Goal: Answer question/provide support: Share knowledge or assist other users

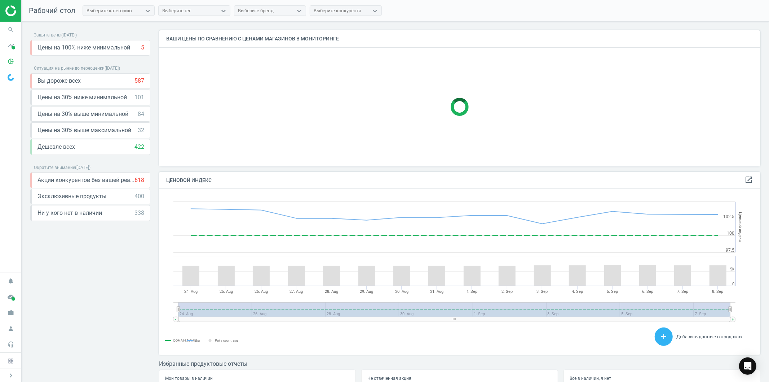
scroll to position [179, 608]
click at [11, 311] on icon "work" at bounding box center [11, 312] width 14 height 14
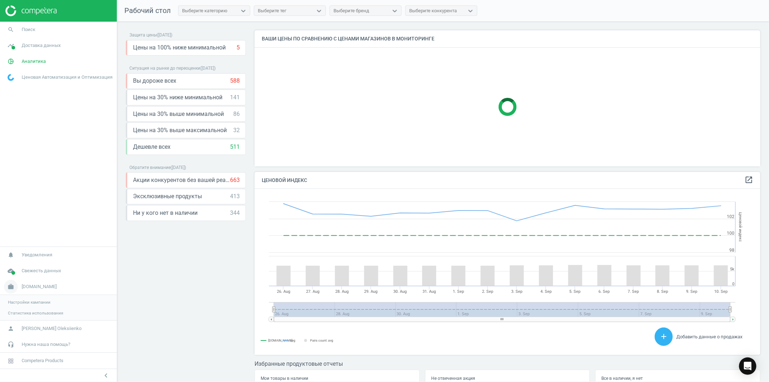
scroll to position [4, 4]
click at [29, 301] on span "Настройки кампании" at bounding box center [29, 302] width 43 height 6
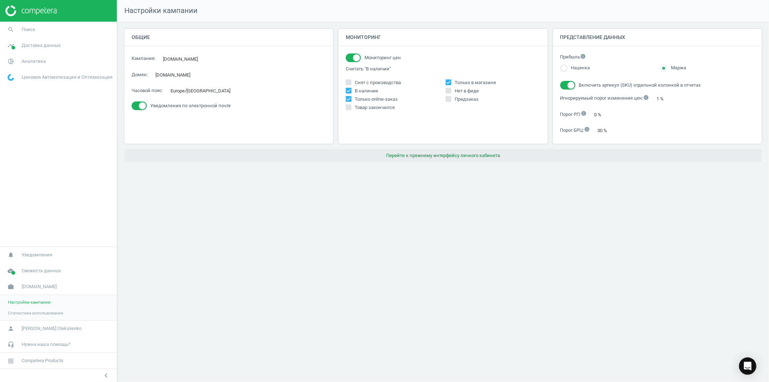
click at [398, 156] on button "Перейти к прежнему интерфейсу личного кабинета" at bounding box center [443, 155] width 638 height 13
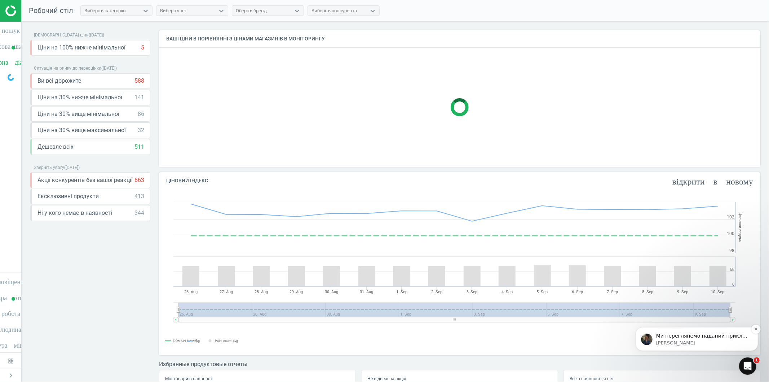
click at [719, 334] on font "Ми переглянемо наданий приклад і повернемося до вас, що матимемо більше інформа…" at bounding box center [702, 342] width 93 height 20
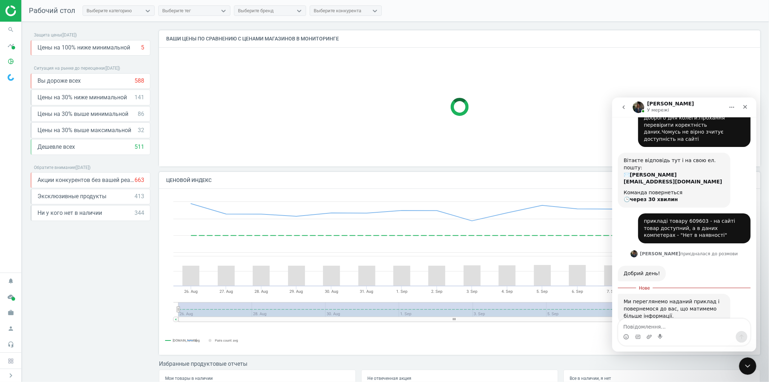
scroll to position [149, 608]
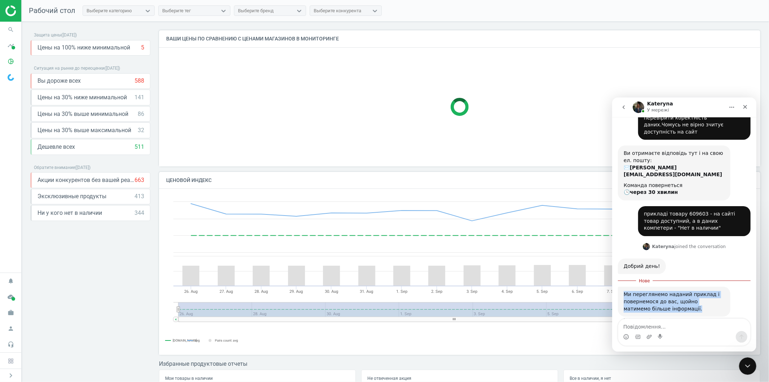
drag, startPoint x: 625, startPoint y: 279, endPoint x: 676, endPoint y: 295, distance: 53.7
click at [676, 295] on div "Ми переглянемо наданий приклад і повернемося до вас, щойно матимемо більше інфо…" at bounding box center [674, 300] width 101 height 21
copy div "Ми переглянемо наданий приклад і повернемося до вас, щойно матимемо більше інфо…"
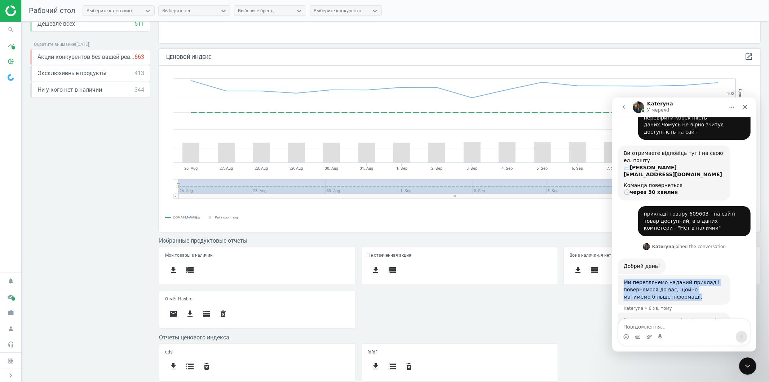
scroll to position [40, 0]
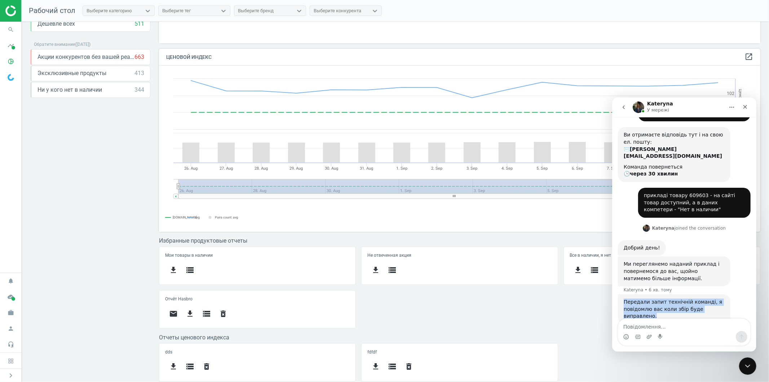
drag, startPoint x: 625, startPoint y: 288, endPoint x: 732, endPoint y: 296, distance: 107.4
click at [732, 296] on div "Передали запит технічній команді, я повідомлю вас коли збір буде виправлено. Ka…" at bounding box center [684, 317] width 133 height 46
copy div "Передали запит технічній команді, я повідомлю вас коли збір буде виправлено."
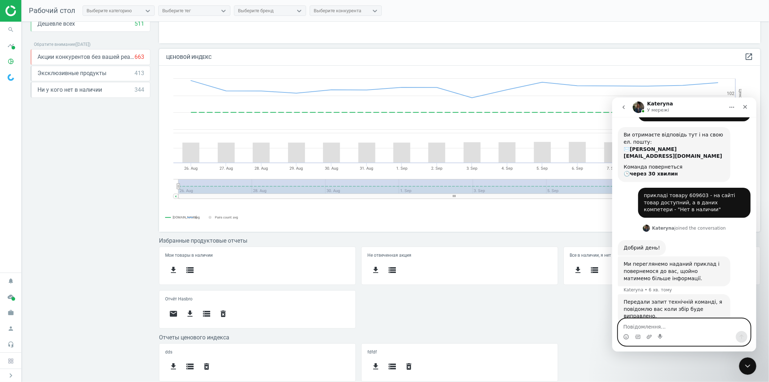
click at [645, 323] on textarea "Повідомлення..." at bounding box center [684, 324] width 132 height 12
type textarea "Прохання перевірити не лише даний товар ,бо це лише приклад одного товара з баг…"
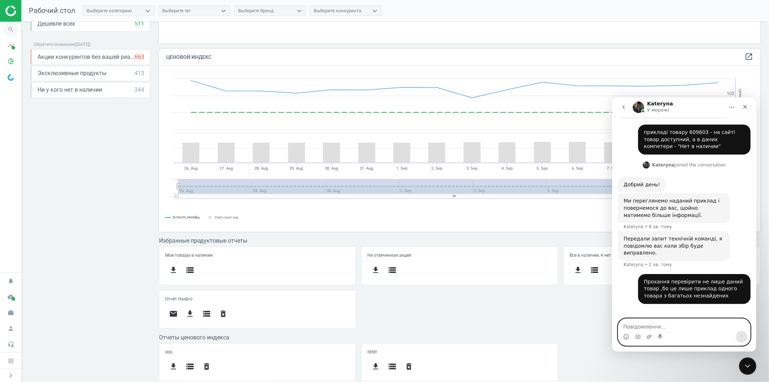
scroll to position [103, 0]
click at [13, 48] on span at bounding box center [14, 48] width 4 height 4
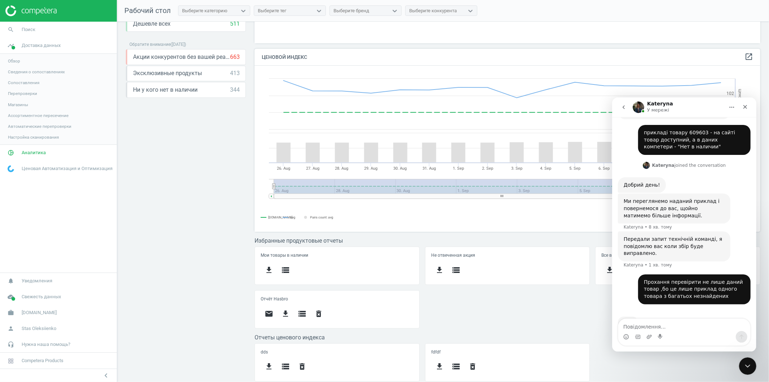
scroll to position [4, 4]
click at [13, 49] on span at bounding box center [14, 48] width 4 height 4
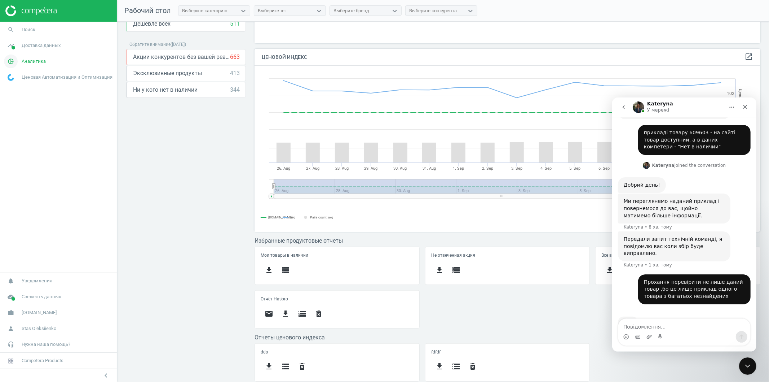
click at [10, 62] on icon "pie_chart_outlined" at bounding box center [11, 61] width 14 height 14
click at [17, 89] on span "Товары" at bounding box center [15, 88] width 15 height 6
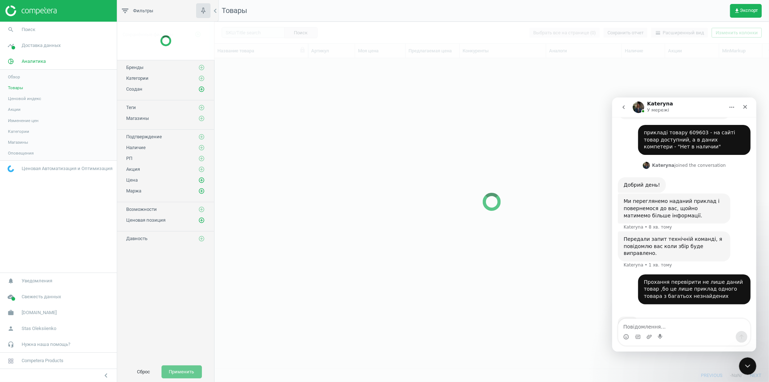
scroll to position [298, 549]
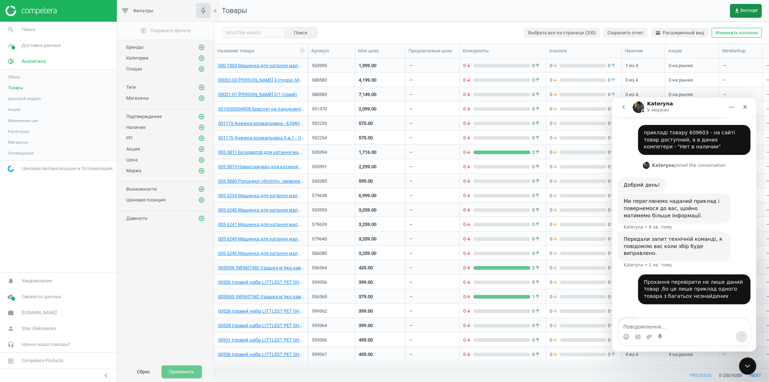
click at [742, 10] on span "get_app Экспорт" at bounding box center [746, 11] width 24 height 6
click at [744, 108] on icon "Закрити" at bounding box center [745, 107] width 6 height 6
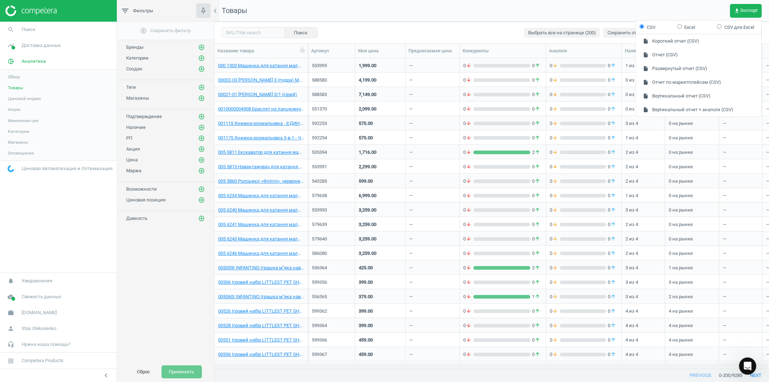
click at [693, 24] on label "Excel" at bounding box center [687, 27] width 18 height 6
click at [682, 24] on input "Excel" at bounding box center [680, 26] width 5 height 5
radio input "true"
click at [687, 69] on button "insert_drive_file Развернутый отчет (Excel)" at bounding box center [699, 69] width 126 height 14
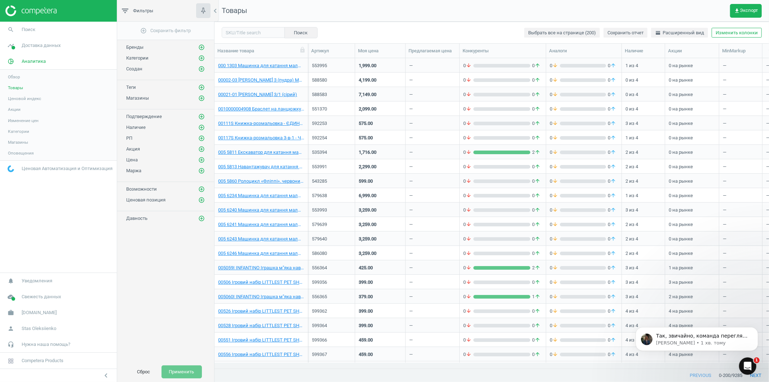
scroll to position [0, 0]
click at [715, 337] on p "Так, звичайно, команда перегляне роботу збору по всьому домені." at bounding box center [702, 335] width 93 height 7
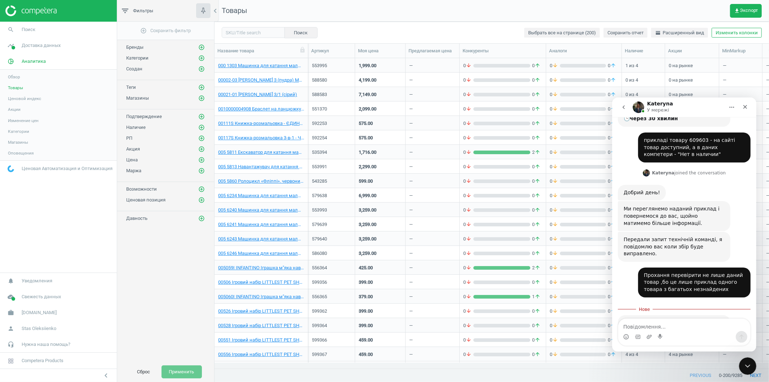
scroll to position [109, 0]
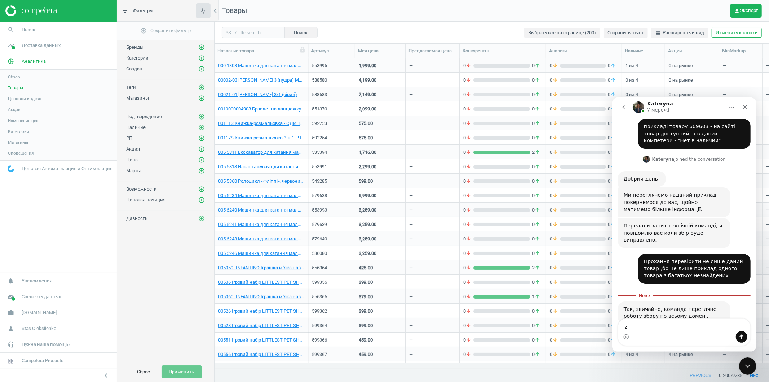
type textarea "l"
type textarea "дякую"
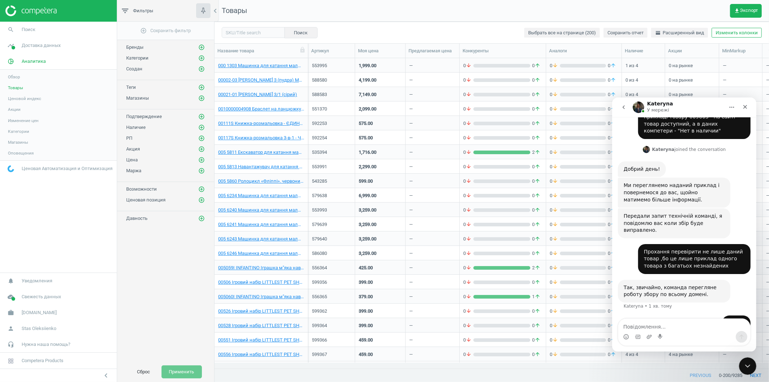
scroll to position [118, 0]
click at [745, 366] on icon "Закрити програму для спілкування Intercom" at bounding box center [747, 364] width 9 height 9
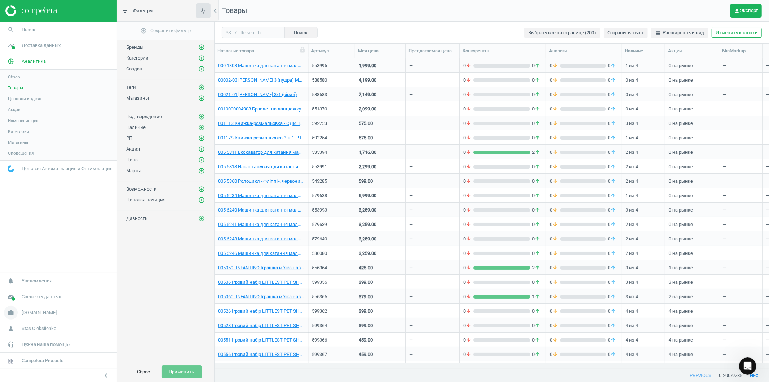
click at [24, 309] on span "[DOMAIN_NAME]" at bounding box center [39, 312] width 35 height 6
click at [29, 303] on span "Настройки кампании" at bounding box center [29, 302] width 43 height 6
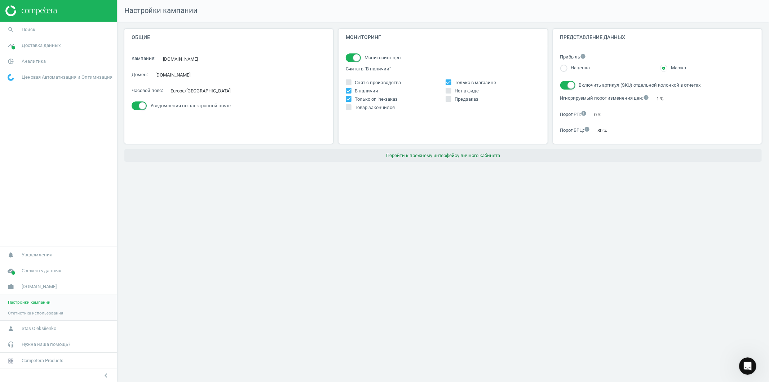
click at [448, 152] on button "Перейти к прежнему интерфейсу личного кабинета" at bounding box center [443, 155] width 638 height 13
